Goal: Task Accomplishment & Management: Complete application form

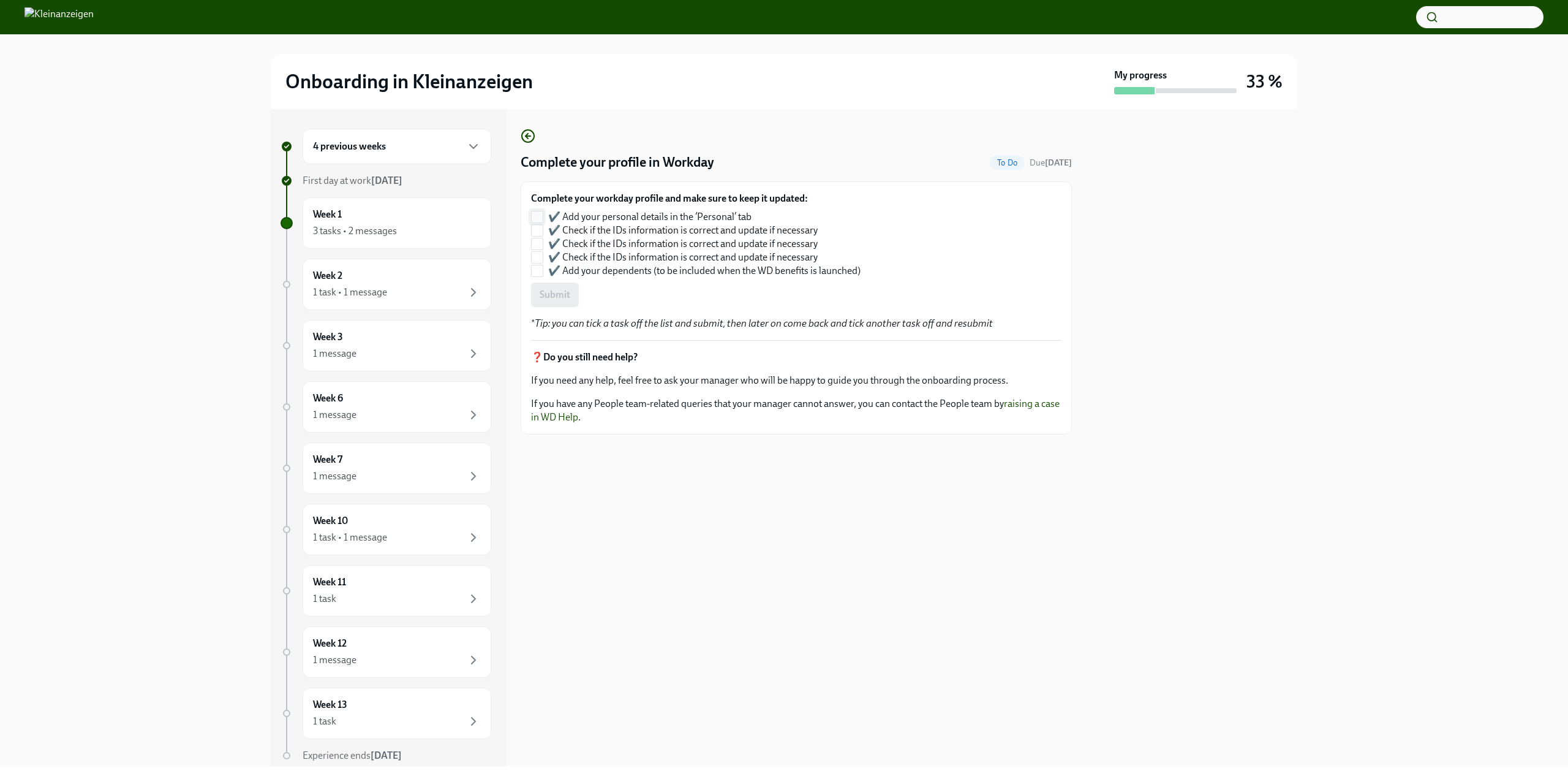
click at [541, 215] on input "✔️ Add your personal details in the ‘Personal’ tab" at bounding box center [537, 217] width 11 height 11
checkbox input "true"
click at [539, 269] on input "✔️ Add your dependents (to be included when the WD benefits is launched)" at bounding box center [537, 271] width 11 height 11
checkbox input "true"
click at [554, 291] on span "Submit" at bounding box center [555, 295] width 31 height 12
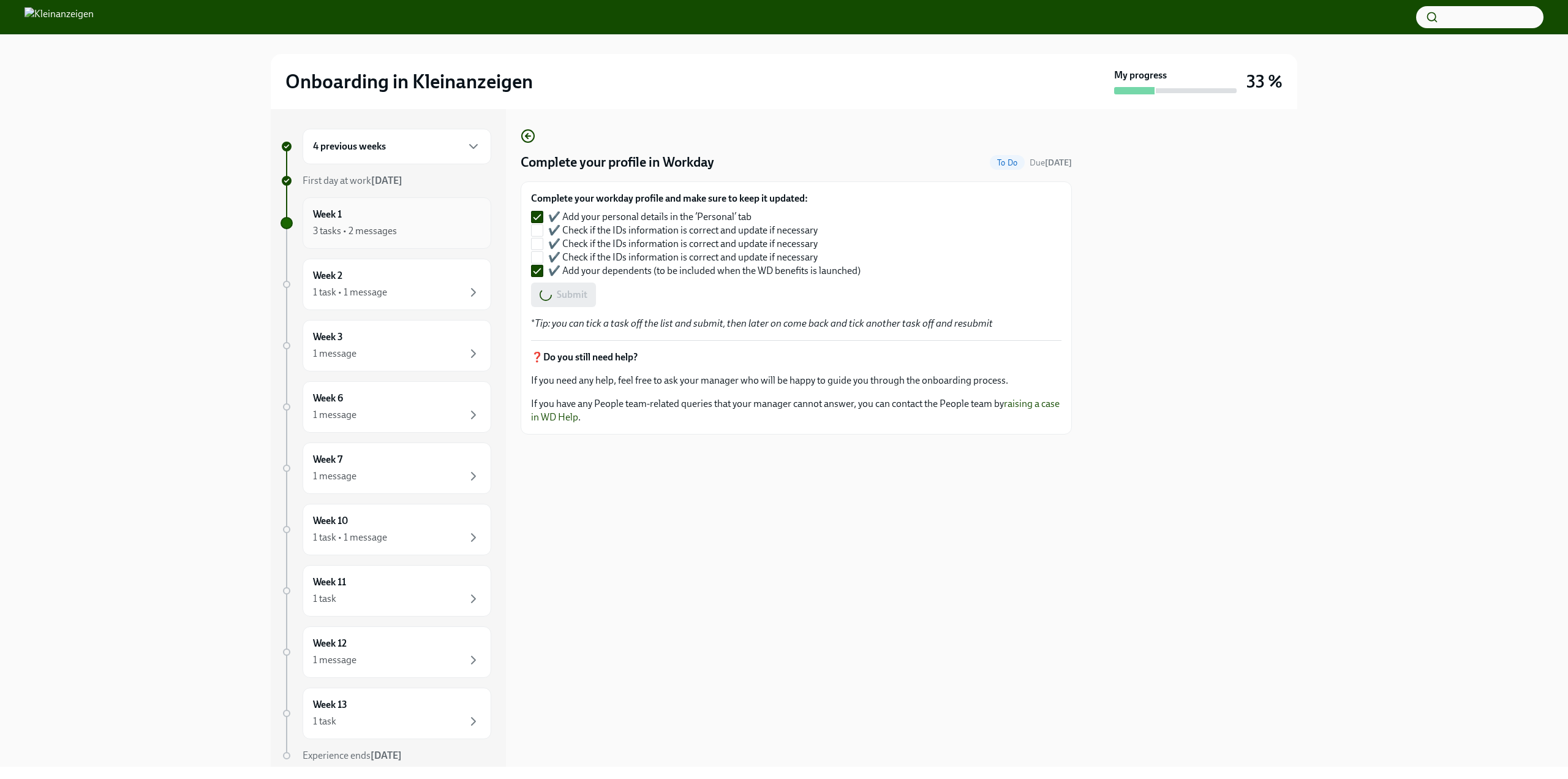
checkbox input "false"
checkbox input "true"
